Goal: Navigation & Orientation: Find specific page/section

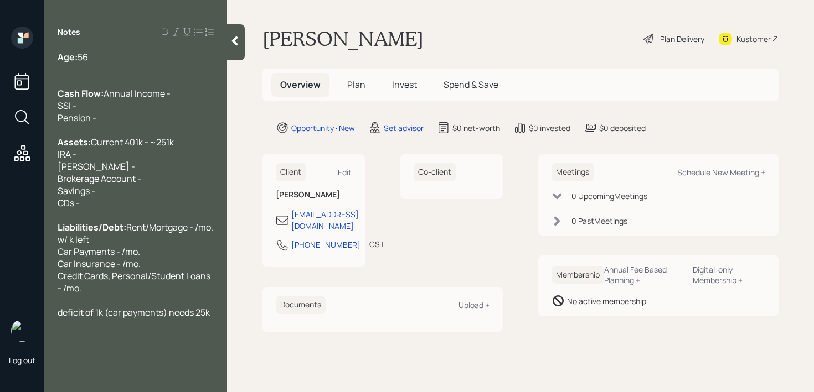
click at [246, 30] on main "[PERSON_NAME] Plan Delivery Kustomer Overview Plan Invest Spend & Save Opportun…" at bounding box center [520, 196] width 587 height 392
click at [243, 32] on div at bounding box center [236, 42] width 18 height 36
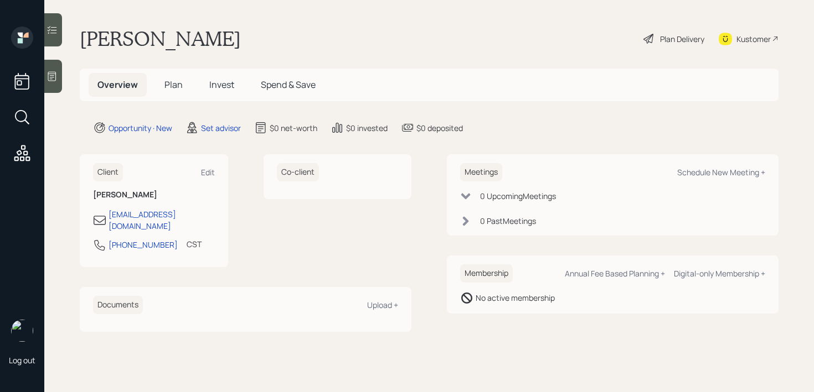
click at [338, 30] on div "[PERSON_NAME] Plan Delivery Kustomer" at bounding box center [429, 39] width 698 height 24
